Goal: Task Accomplishment & Management: Complete application form

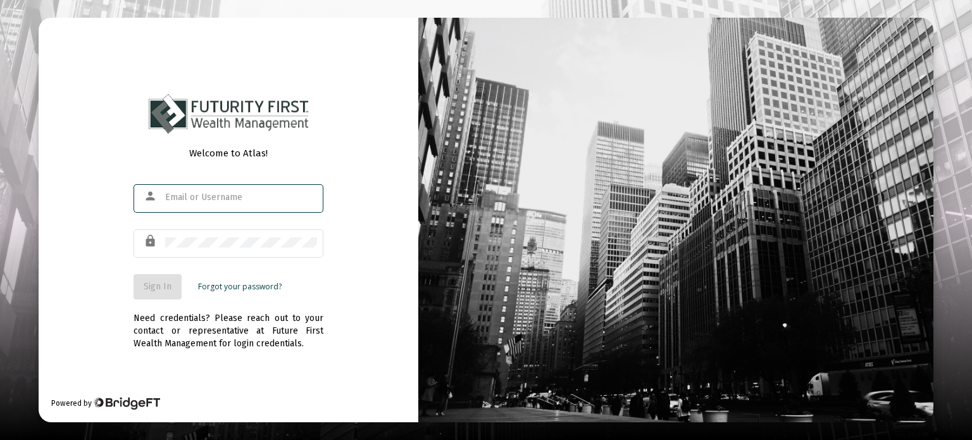
type input "[EMAIL_ADDRESS][DOMAIN_NAME]"
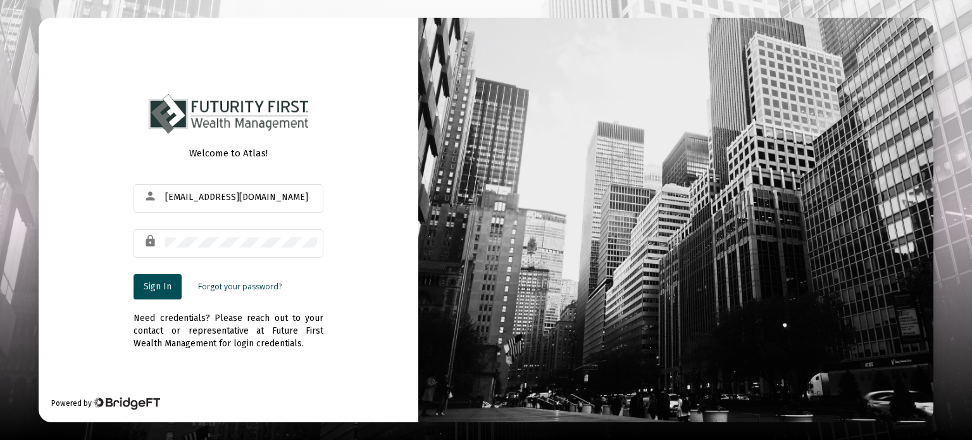
click at [161, 292] on button "Sign In" at bounding box center [158, 286] width 48 height 25
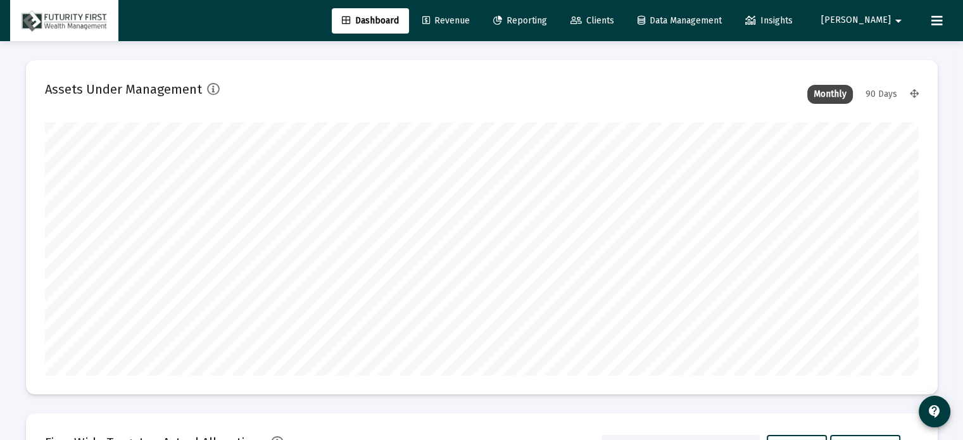
scroll to position [253, 470]
type input "[DATE]"
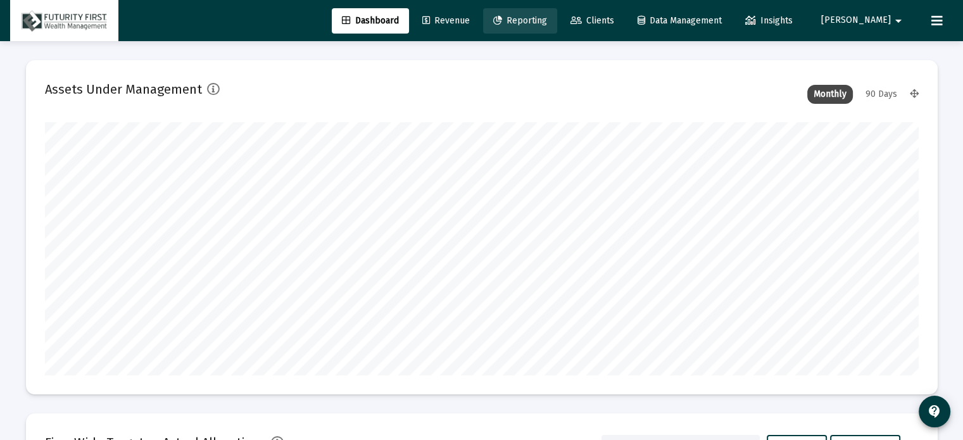
click at [547, 22] on span "Reporting" at bounding box center [520, 20] width 54 height 11
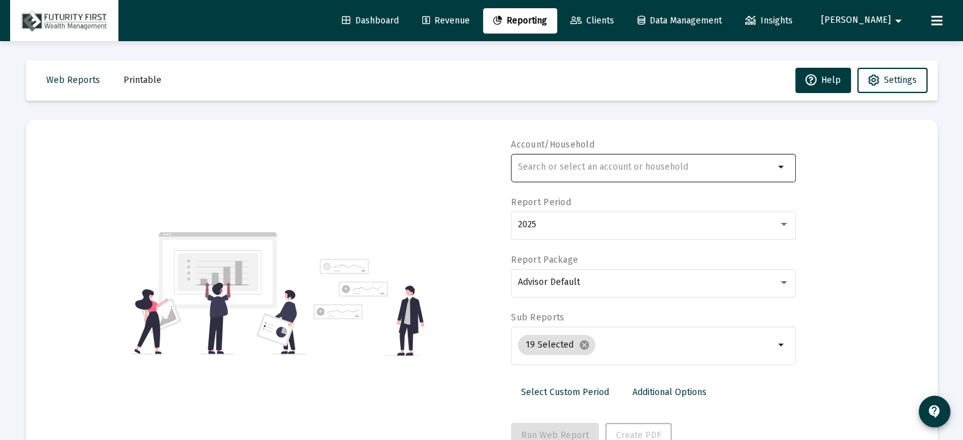
click at [604, 167] on input "text" at bounding box center [646, 167] width 256 height 10
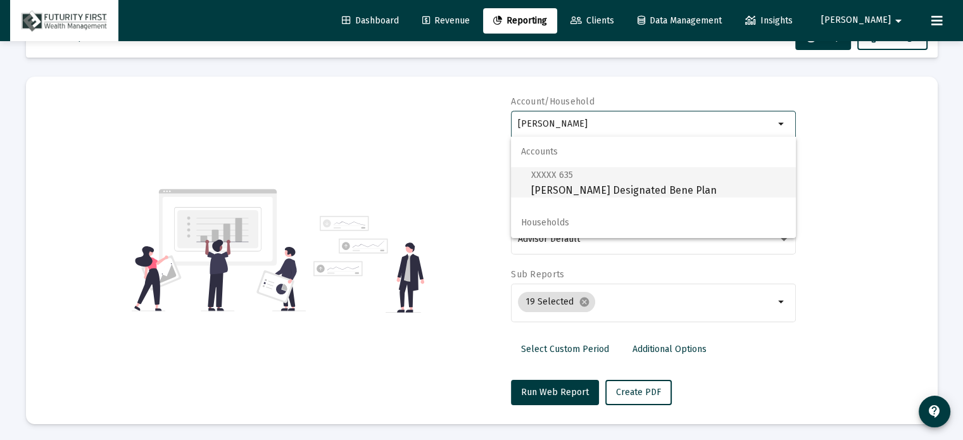
scroll to position [45, 0]
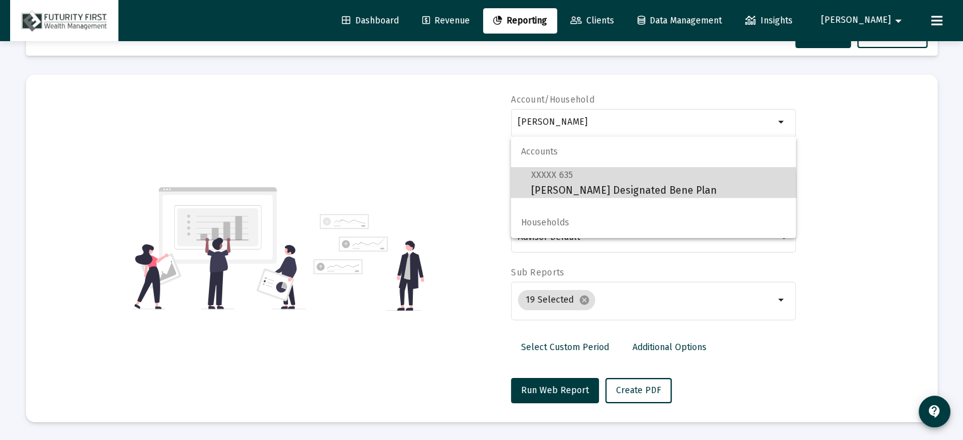
click at [612, 189] on span "XXXXX 635 Mark Depner Designated Bene Plan" at bounding box center [658, 182] width 254 height 31
type input "[PERSON_NAME] Designated Bene Plan"
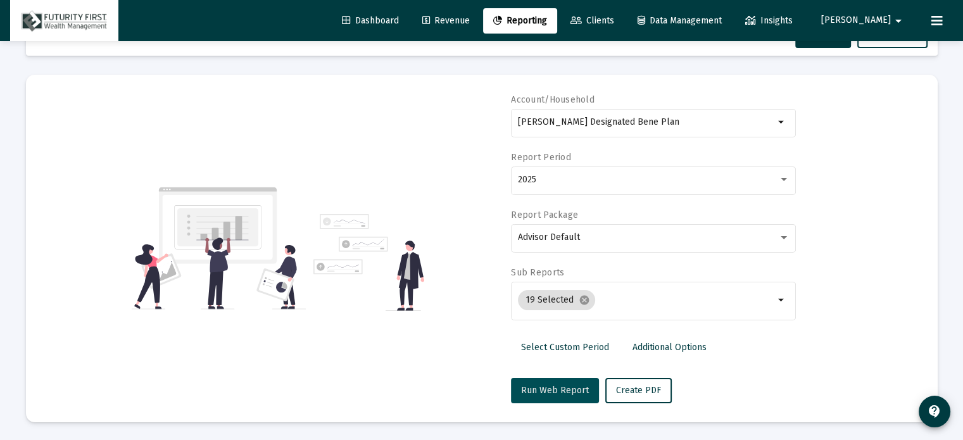
click at [560, 394] on span "Run Web Report" at bounding box center [555, 390] width 68 height 11
select select "View all"
click at [629, 391] on span "Push to PDF" at bounding box center [640, 390] width 49 height 11
click at [648, 395] on button "Push to PDF" at bounding box center [640, 390] width 71 height 25
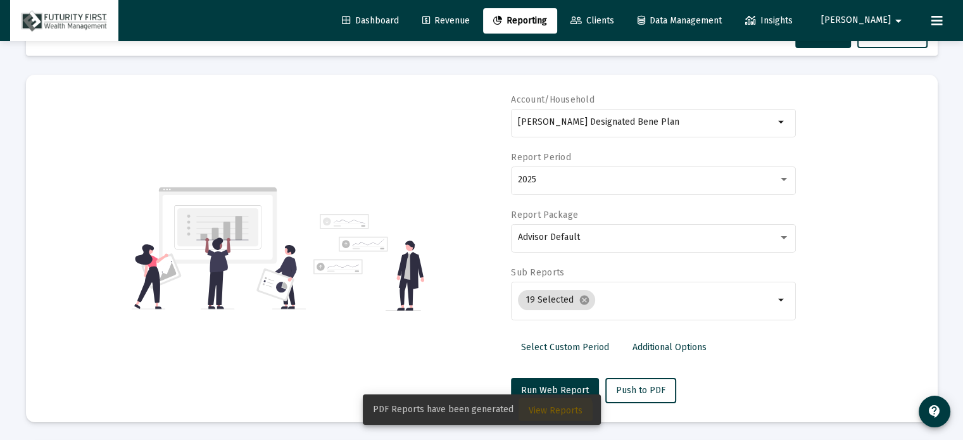
click at [551, 413] on span "View Reports" at bounding box center [556, 410] width 54 height 11
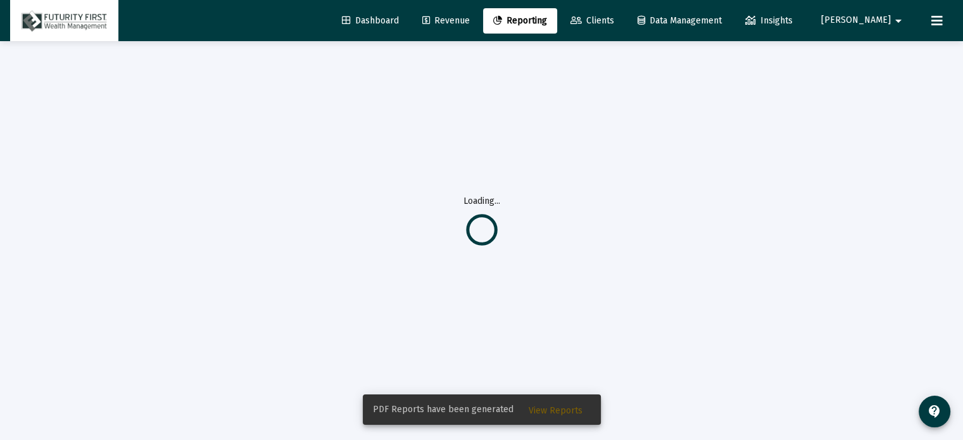
scroll to position [41, 0]
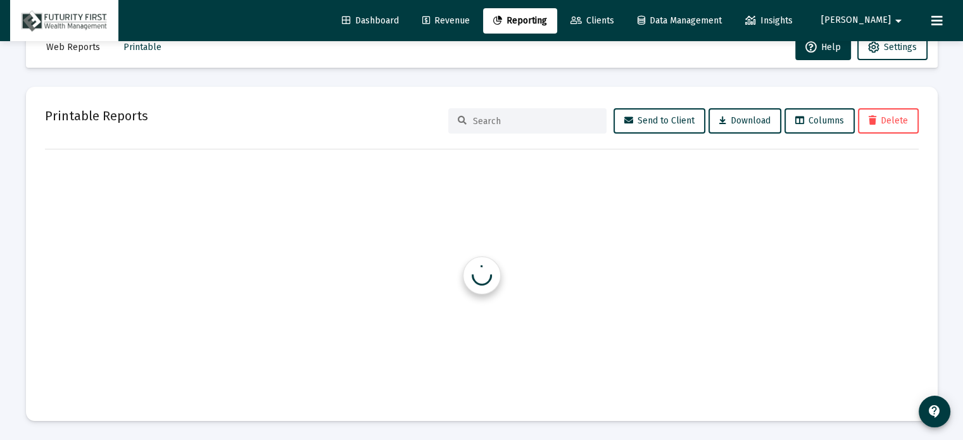
scroll to position [33, 0]
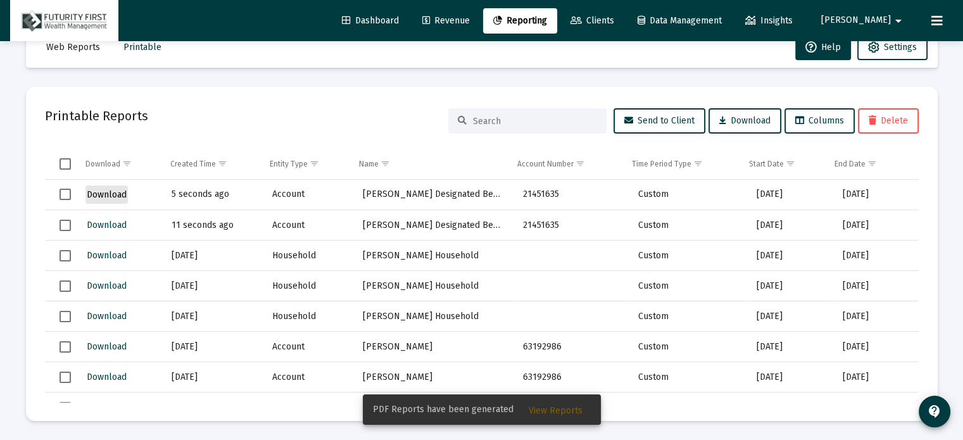
click at [112, 196] on span "Download" at bounding box center [107, 194] width 40 height 11
click at [542, 411] on span "View Reports" at bounding box center [556, 410] width 54 height 11
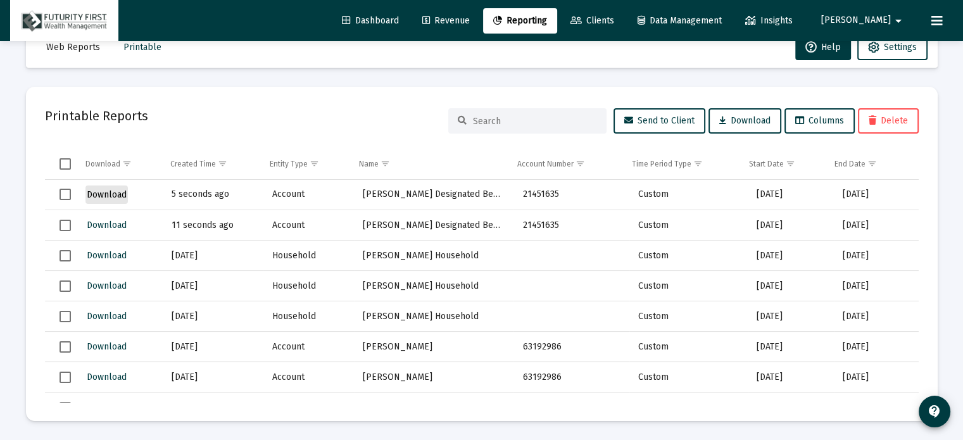
click at [114, 190] on span "Download" at bounding box center [107, 194] width 40 height 11
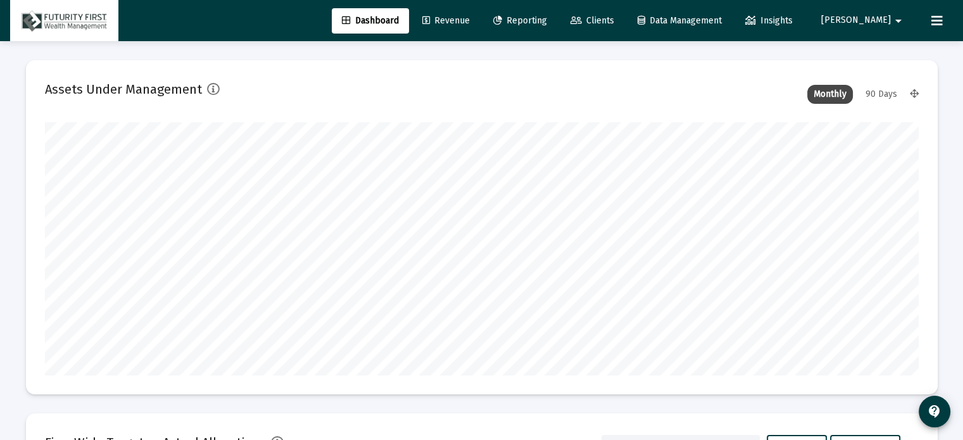
scroll to position [253, 470]
type input "[DATE]"
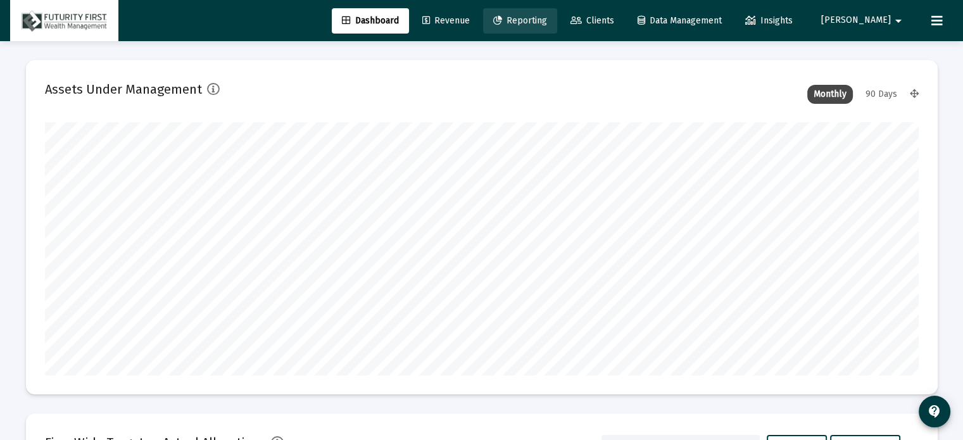
click at [547, 25] on span "Reporting" at bounding box center [520, 20] width 54 height 11
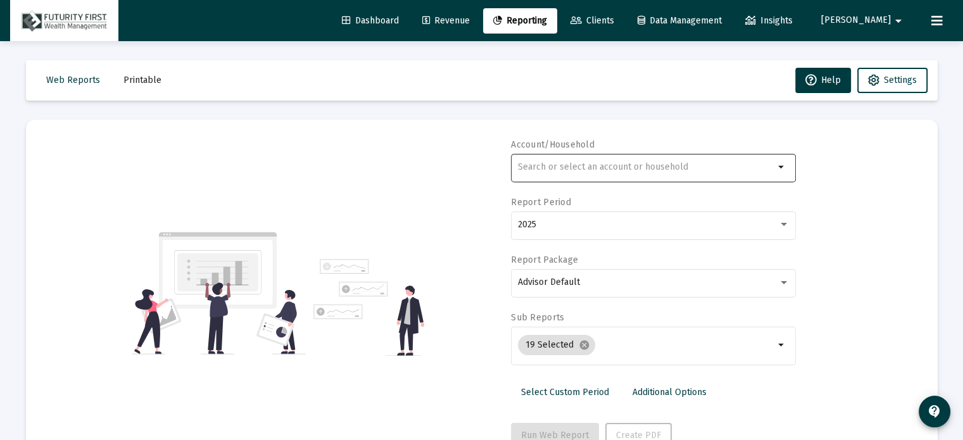
click at [570, 159] on div at bounding box center [646, 166] width 256 height 31
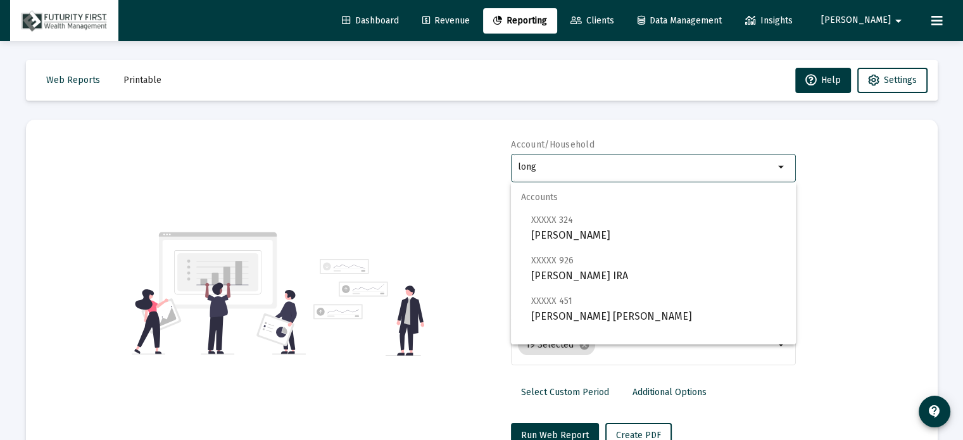
type input "long"
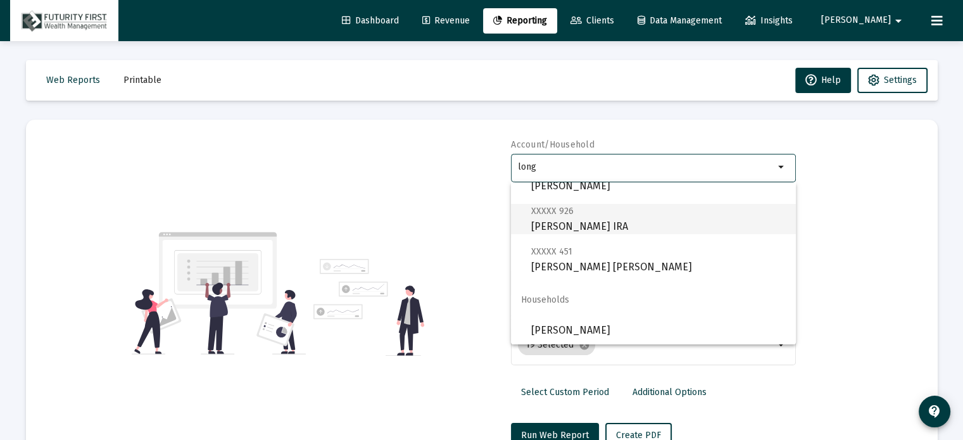
scroll to position [51, 0]
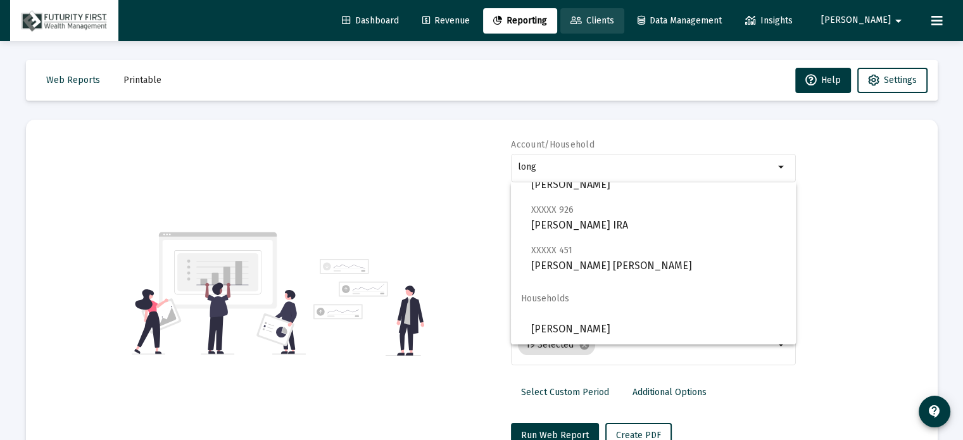
click at [614, 20] on span "Clients" at bounding box center [592, 20] width 44 height 11
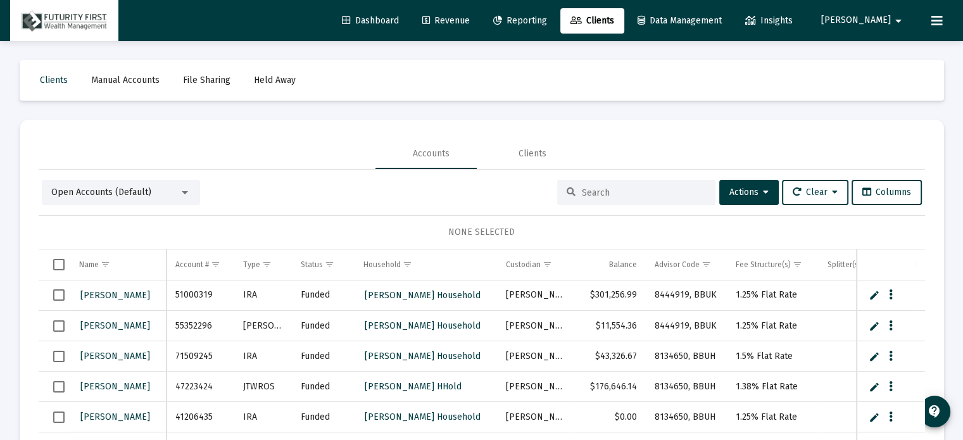
click at [170, 192] on div "Open Accounts (Default)" at bounding box center [115, 192] width 128 height 13
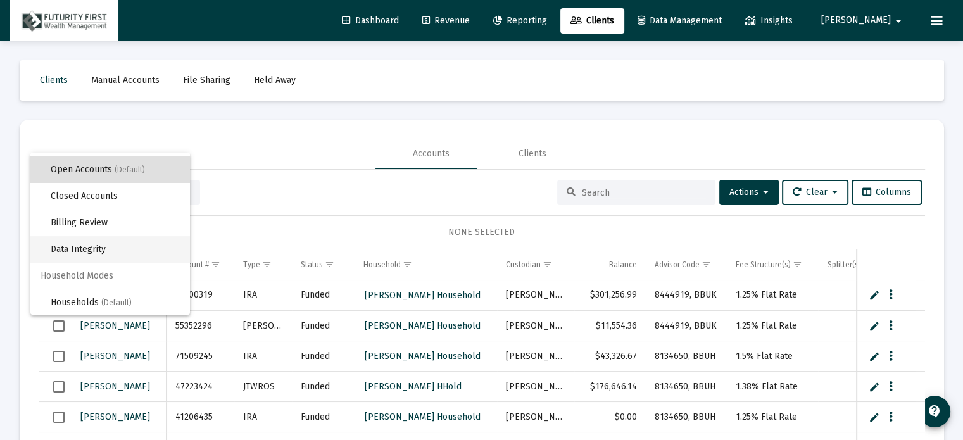
scroll to position [23, 0]
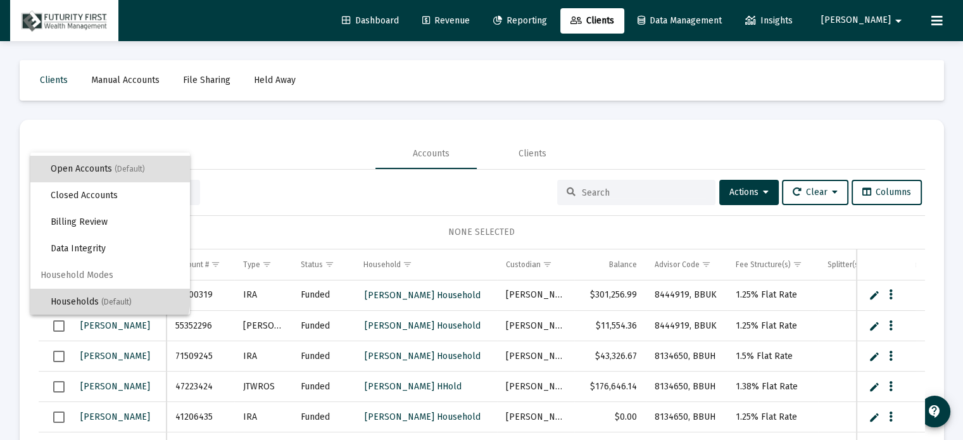
click at [110, 296] on span "Households (Default)" at bounding box center [115, 302] width 129 height 27
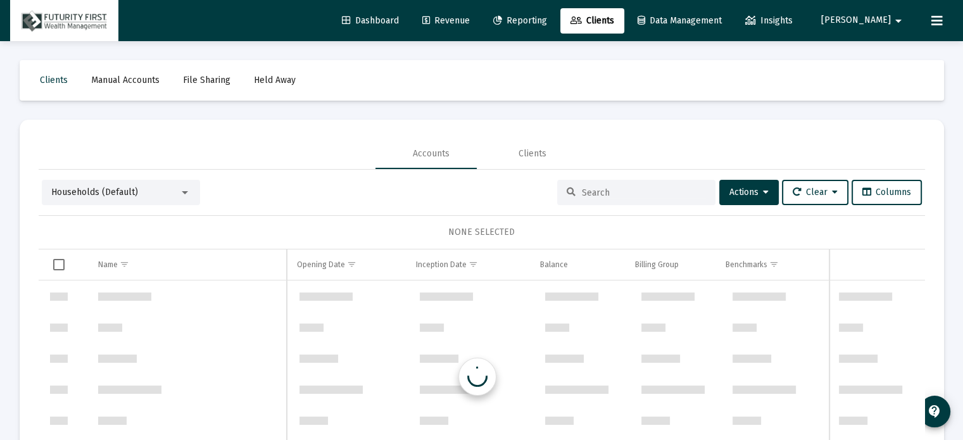
scroll to position [608, 0]
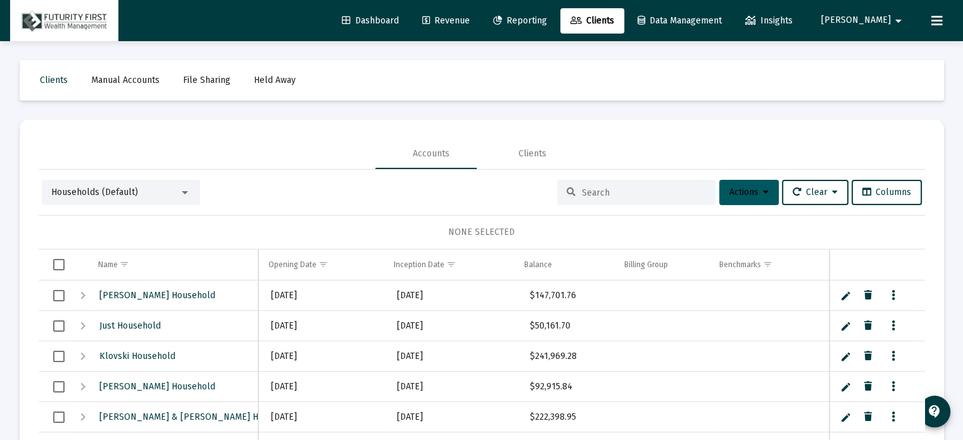
click at [746, 192] on span "Actions" at bounding box center [748, 192] width 39 height 11
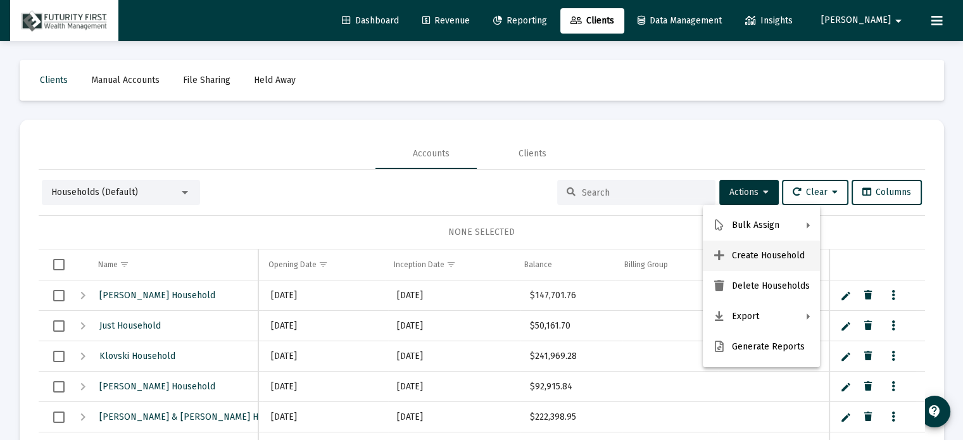
click at [738, 255] on button "Create Household" at bounding box center [761, 256] width 117 height 30
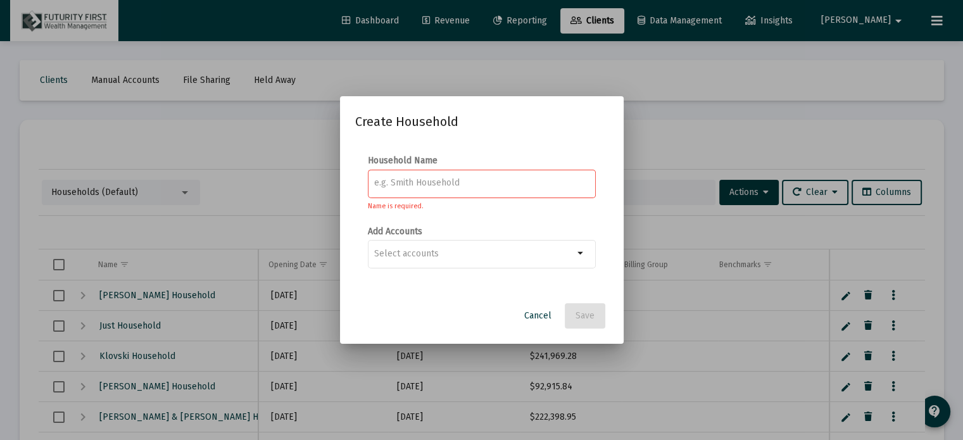
click at [418, 174] on div at bounding box center [481, 182] width 215 height 31
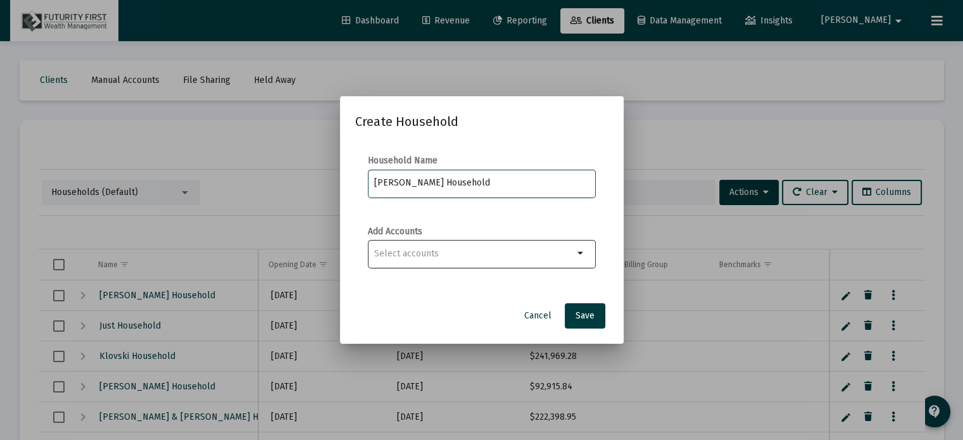
type input "[PERSON_NAME] Household"
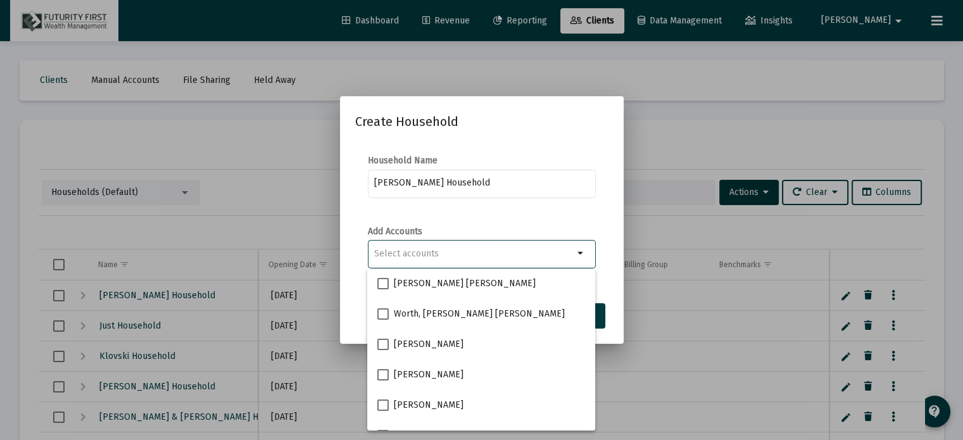
click at [433, 251] on input "Selection" at bounding box center [473, 254] width 199 height 10
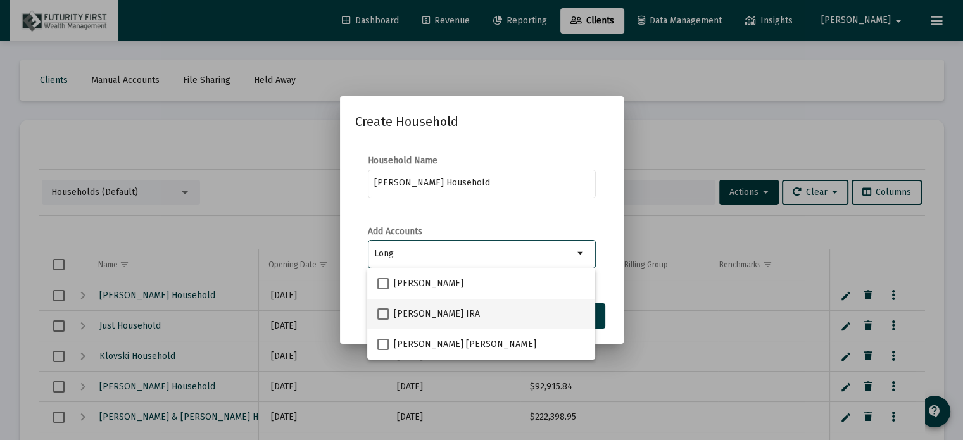
type input "Long"
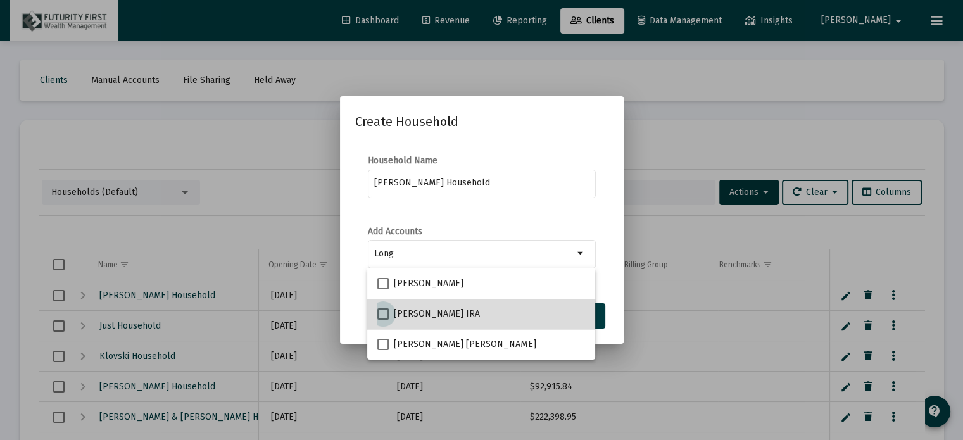
click at [382, 313] on span at bounding box center [382, 313] width 11 height 11
click at [382, 320] on input "[PERSON_NAME] IRA" at bounding box center [382, 320] width 1 height 1
checkbox input "true"
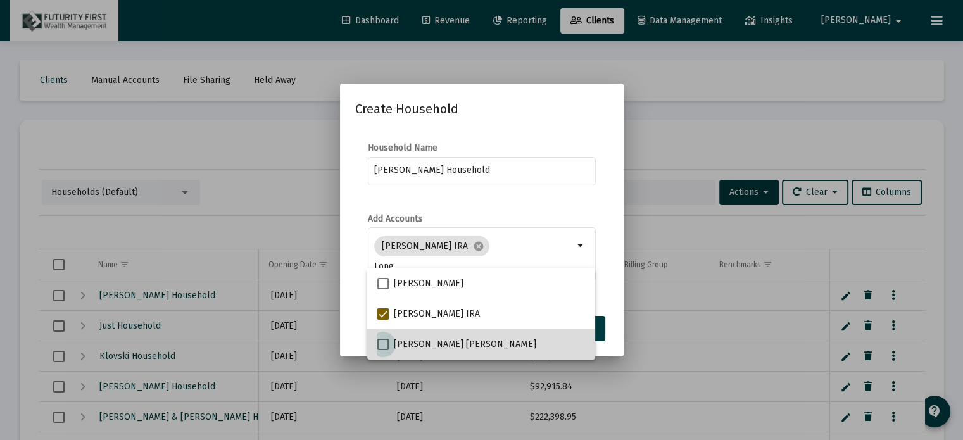
click at [382, 342] on span at bounding box center [382, 344] width 11 height 11
click at [382, 350] on input "[PERSON_NAME] [PERSON_NAME]" at bounding box center [382, 350] width 1 height 1
checkbox input "true"
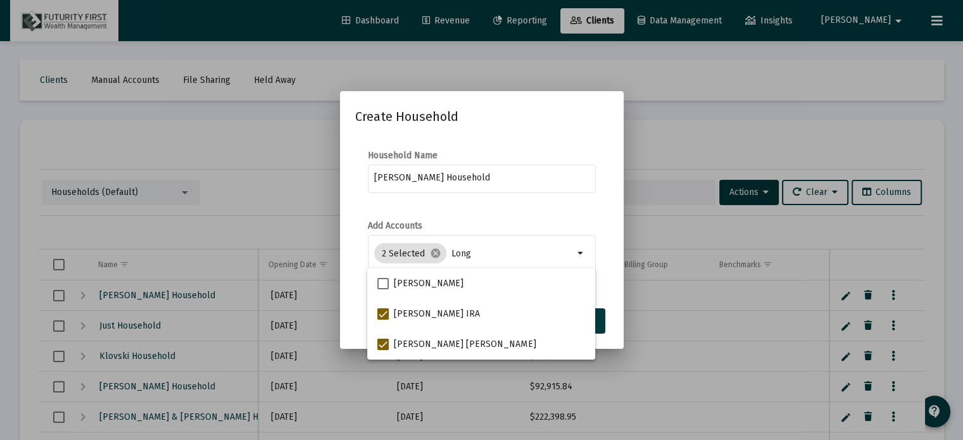
click at [615, 257] on mat-dialog-content "Household Name Philip Long Household Add Accounts 2 Selected cancel Long arrow_…" at bounding box center [482, 218] width 284 height 163
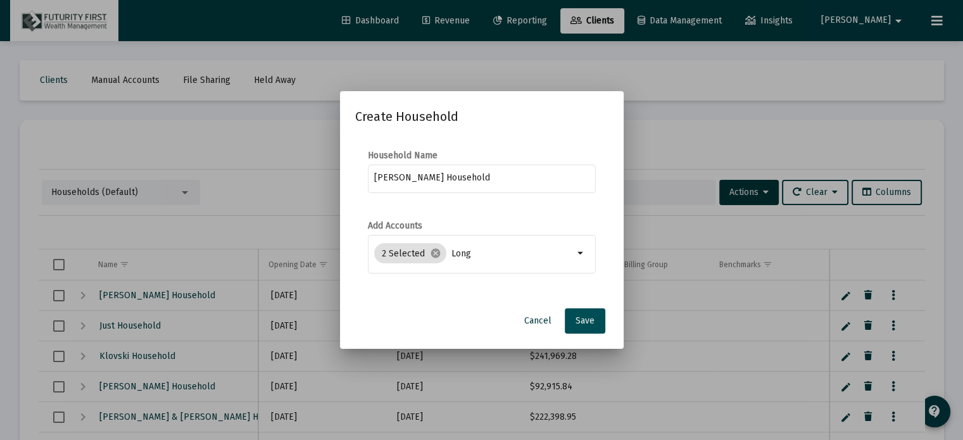
click at [589, 321] on span "Save" at bounding box center [584, 320] width 19 height 11
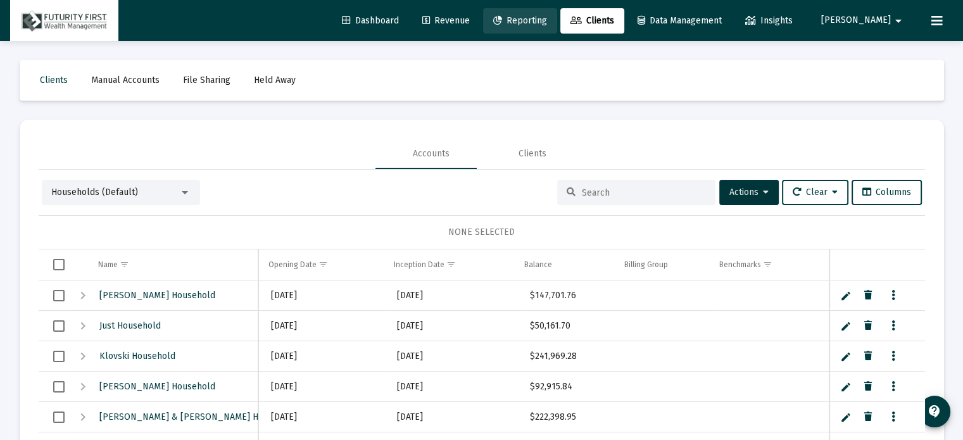
click at [547, 25] on span "Reporting" at bounding box center [520, 20] width 54 height 11
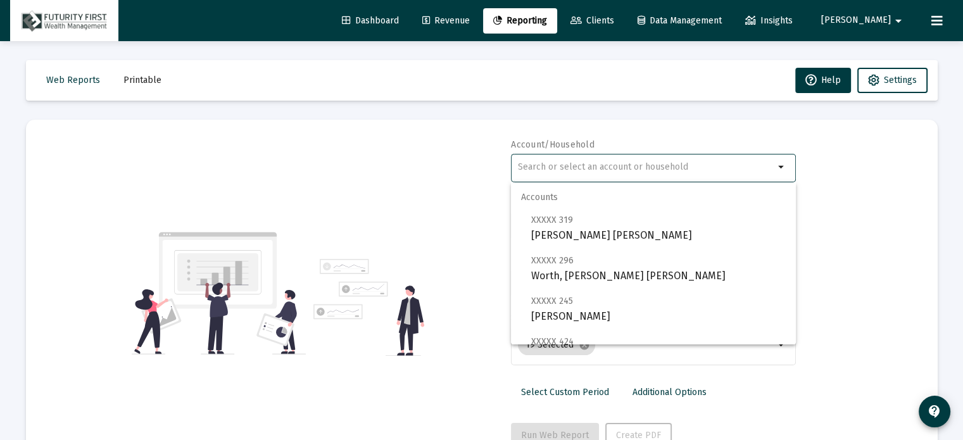
click at [570, 166] on input "text" at bounding box center [646, 167] width 256 height 10
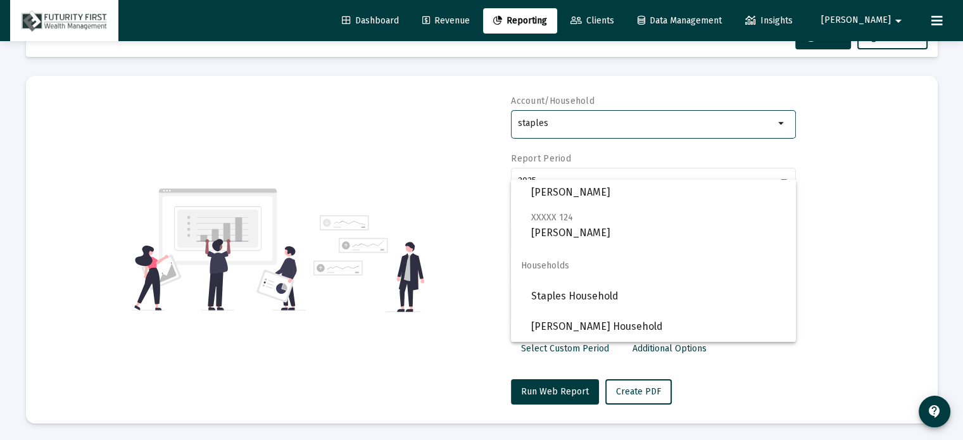
scroll to position [45, 0]
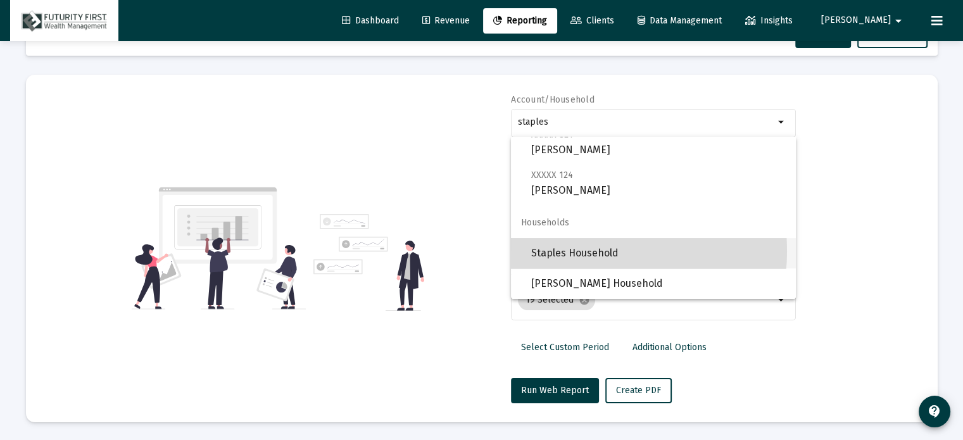
click at [573, 251] on span "Staples Household" at bounding box center [658, 253] width 254 height 30
type input "Staples Household"
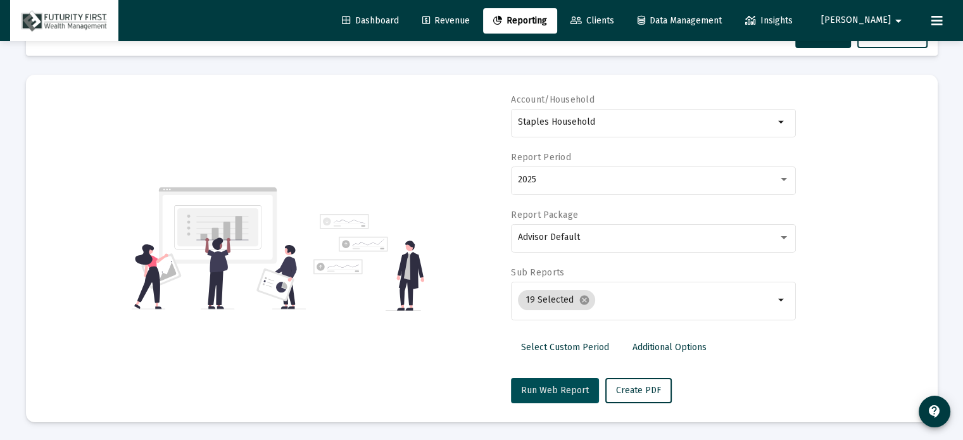
click at [551, 389] on span "Run Web Report" at bounding box center [555, 390] width 68 height 11
select select "View all"
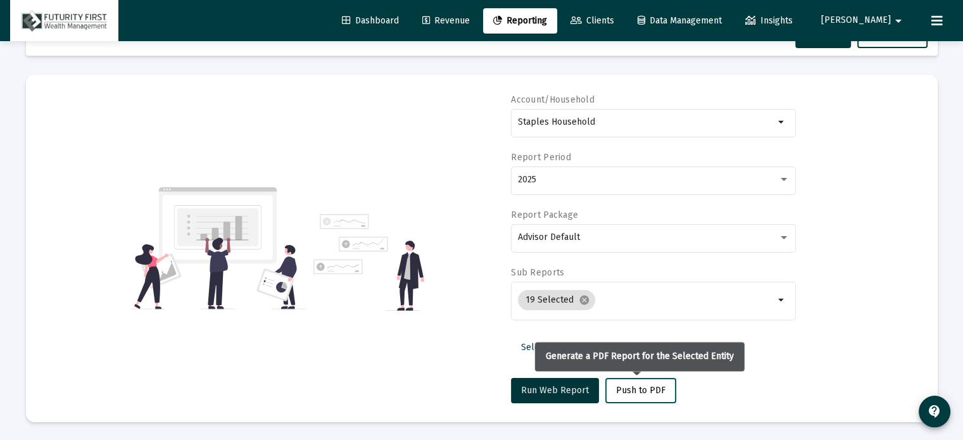
click at [627, 389] on span "Push to PDF" at bounding box center [640, 390] width 49 height 11
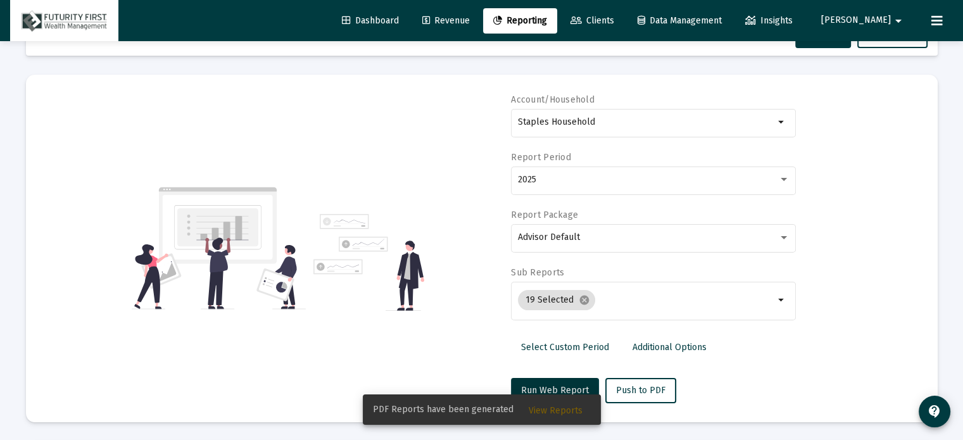
click at [561, 405] on span "View Reports" at bounding box center [556, 410] width 54 height 11
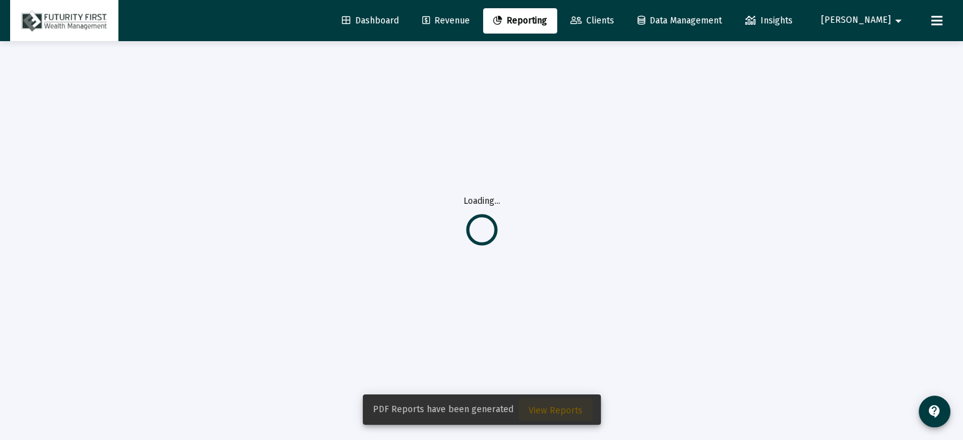
scroll to position [41, 0]
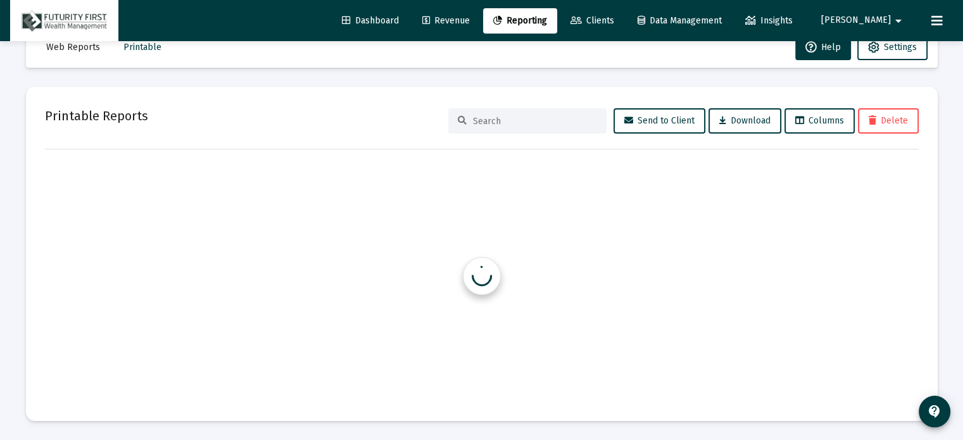
scroll to position [33, 0]
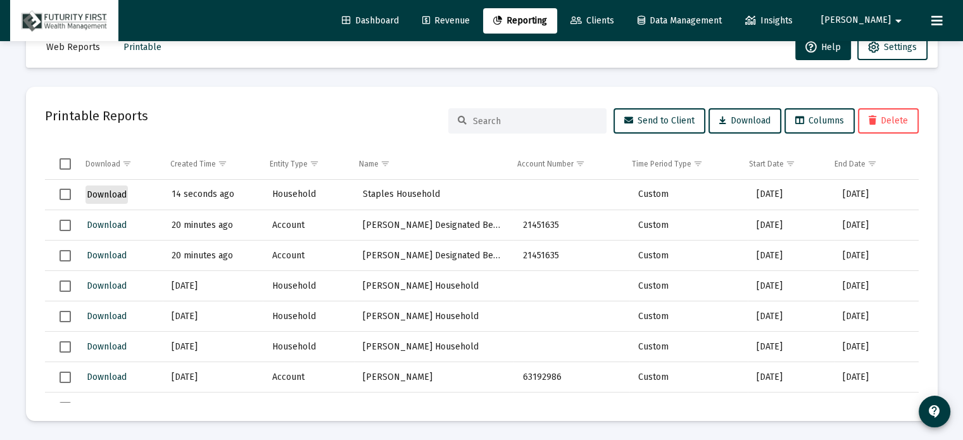
click at [99, 197] on span "Download" at bounding box center [107, 194] width 40 height 11
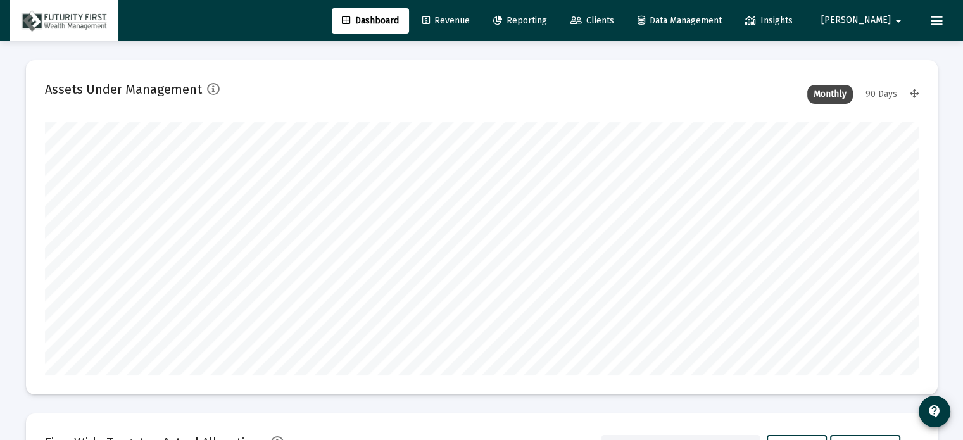
scroll to position [253, 470]
type input "[DATE]"
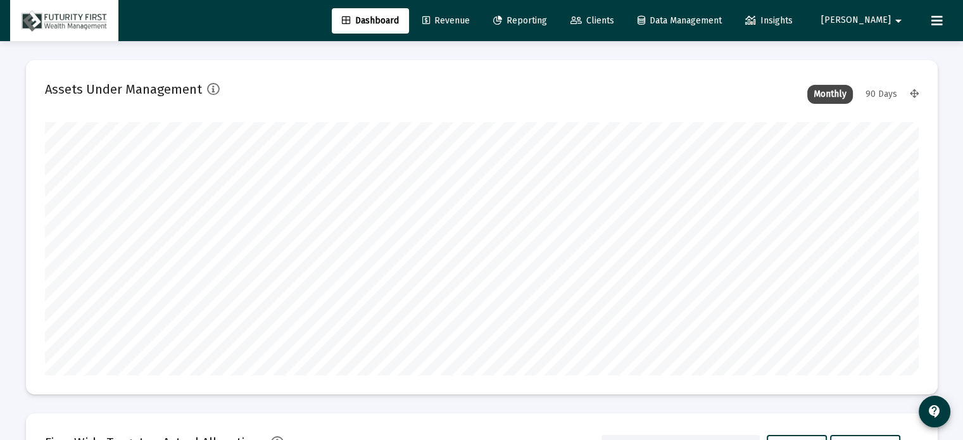
click at [547, 25] on span "Reporting" at bounding box center [520, 20] width 54 height 11
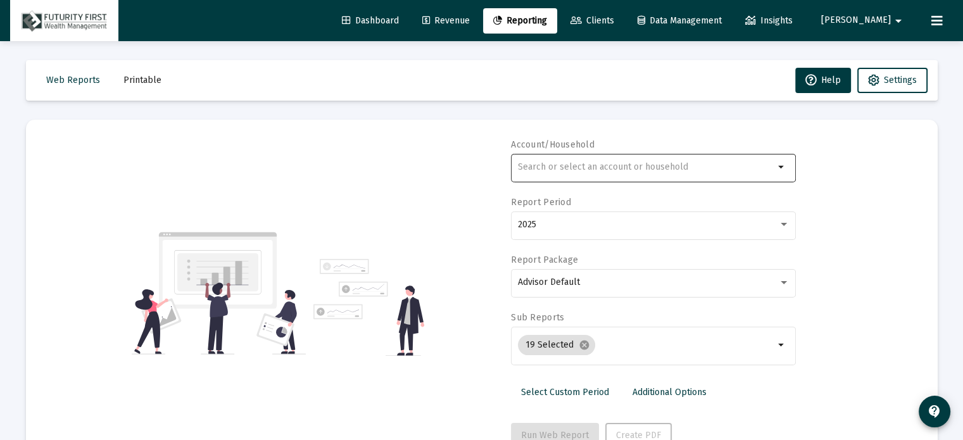
click at [534, 164] on input "text" at bounding box center [646, 167] width 256 height 10
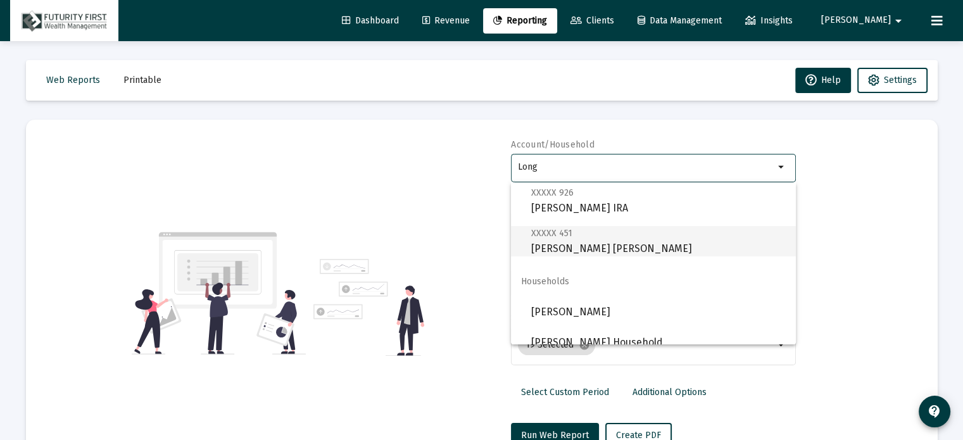
scroll to position [81, 0]
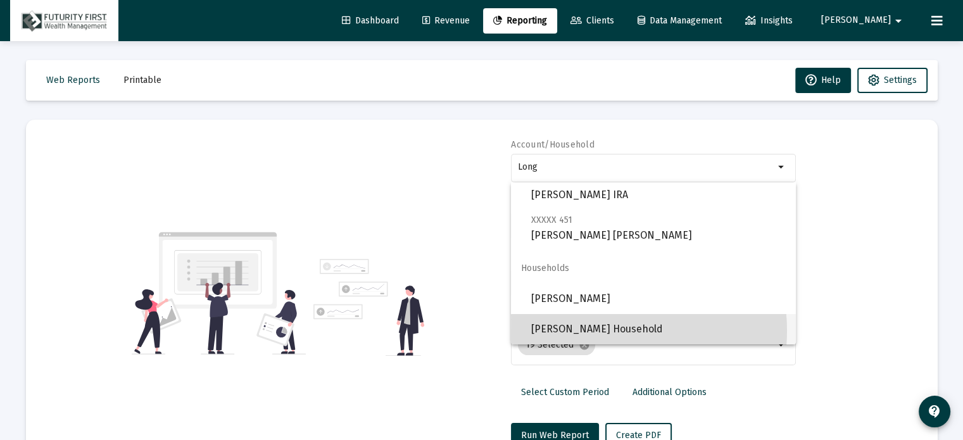
click at [591, 330] on span "[PERSON_NAME] Household" at bounding box center [658, 329] width 254 height 30
type input "[PERSON_NAME] Household"
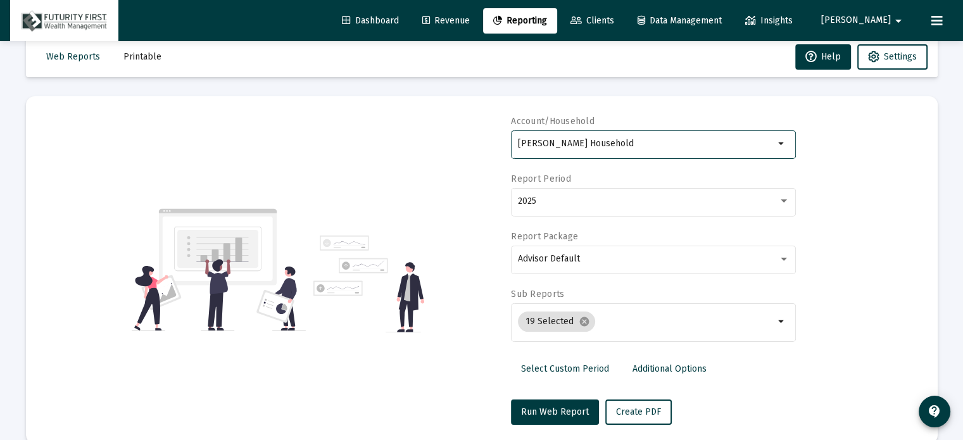
scroll to position [45, 0]
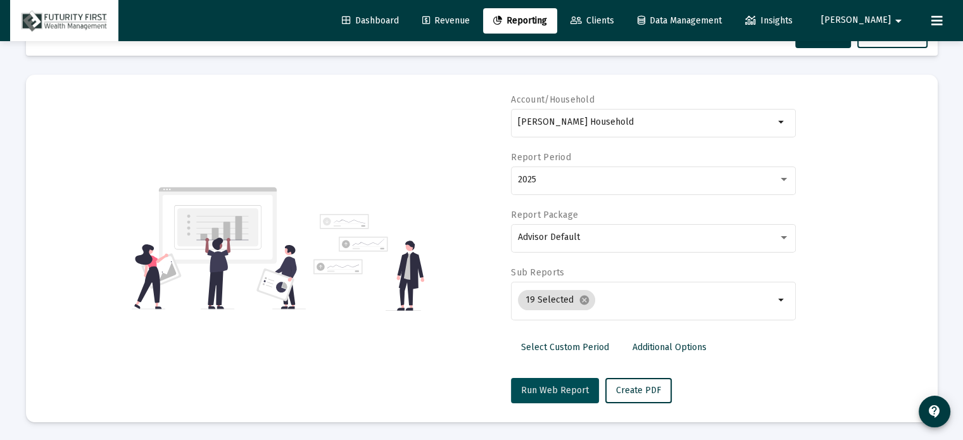
click at [575, 392] on span "Run Web Report" at bounding box center [555, 390] width 68 height 11
select select "View all"
click at [636, 389] on span "Push to PDF" at bounding box center [640, 390] width 49 height 11
click at [545, 394] on button "Run Web Report" at bounding box center [555, 390] width 88 height 25
select select "View all"
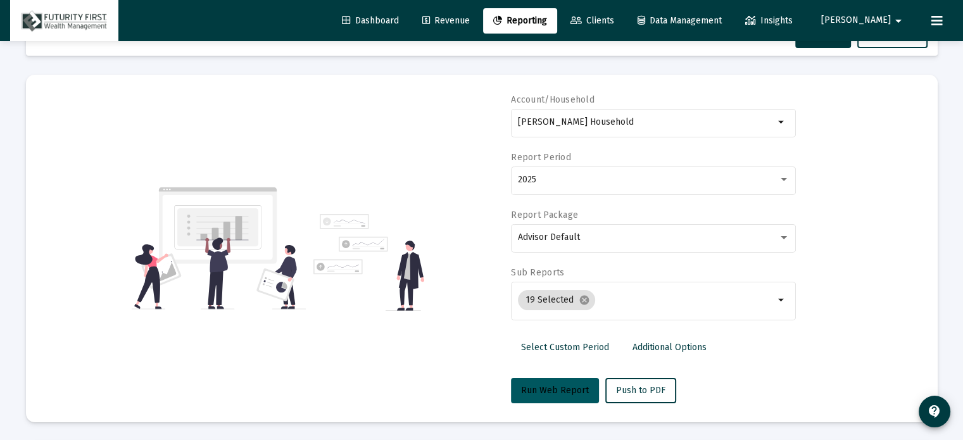
click at [543, 387] on span "Run Web Report" at bounding box center [555, 390] width 68 height 11
select select "View all"
click at [565, 387] on span "Run Web Report" at bounding box center [555, 390] width 68 height 11
select select "View all"
click at [622, 389] on span "Push to PDF" at bounding box center [640, 390] width 49 height 11
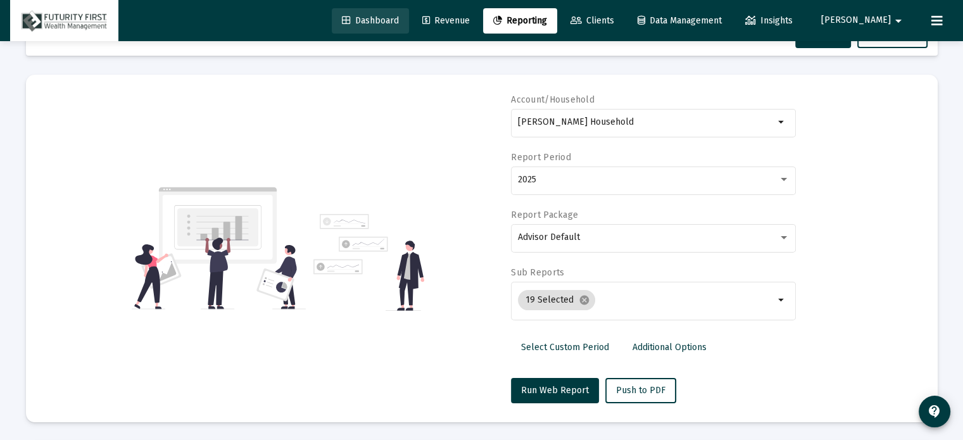
click at [393, 25] on span "Dashboard" at bounding box center [370, 20] width 57 height 11
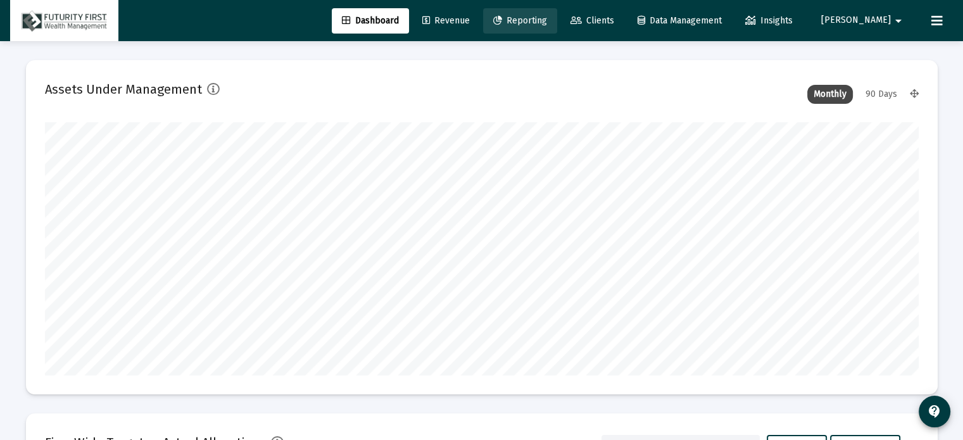
click at [547, 19] on span "Reporting" at bounding box center [520, 20] width 54 height 11
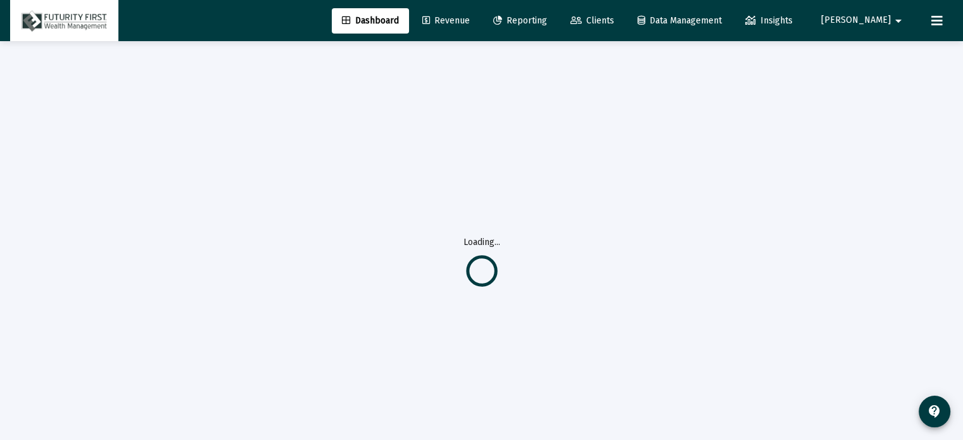
select select "View all"
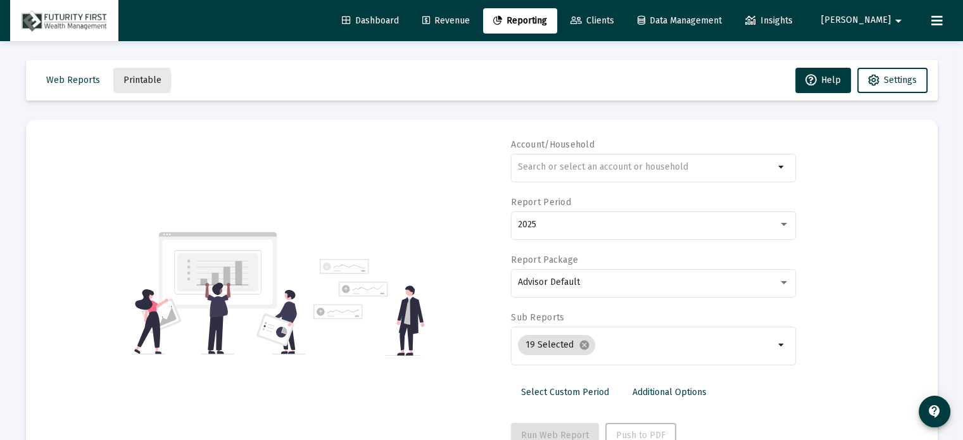
click at [123, 80] on span "Printable" at bounding box center [142, 80] width 38 height 11
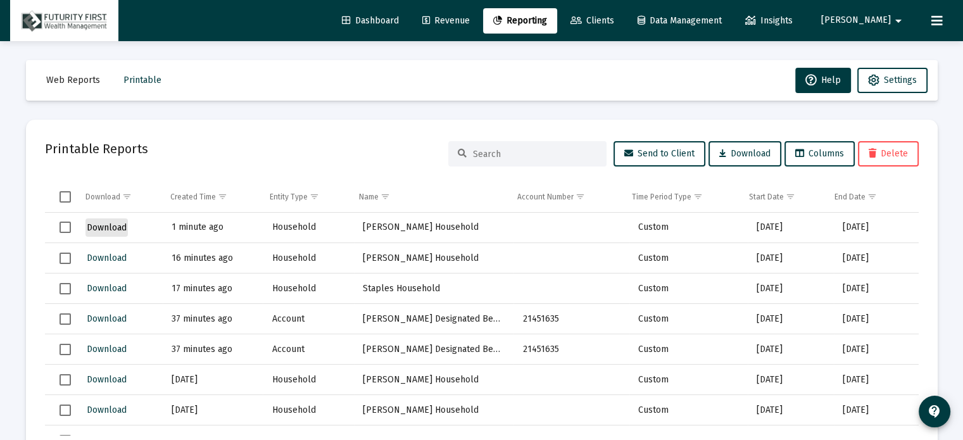
click at [109, 226] on span "Download" at bounding box center [107, 227] width 40 height 11
